Goal: Task Accomplishment & Management: Complete application form

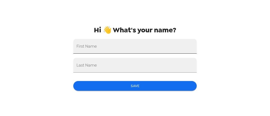
click at [97, 50] on input "First Name" at bounding box center [135, 46] width 124 height 15
click at [96, 50] on input "Tyreis" at bounding box center [135, 46] width 124 height 15
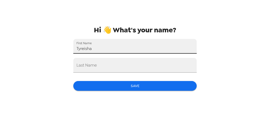
type input "Tyreisha"
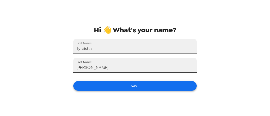
type input "Taylor"
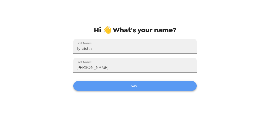
click at [138, 86] on button "Save" at bounding box center [135, 86] width 124 height 10
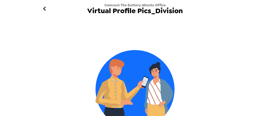
drag, startPoint x: 149, startPoint y: 43, endPoint x: 203, endPoint y: 50, distance: 54.9
click at [150, 43] on div "Virtual Headshots require a phone" at bounding box center [135, 84] width 203 height 120
click at [44, 8] on icon "go back" at bounding box center [44, 9] width 3 height 4
